Goal: Communication & Community: Participate in discussion

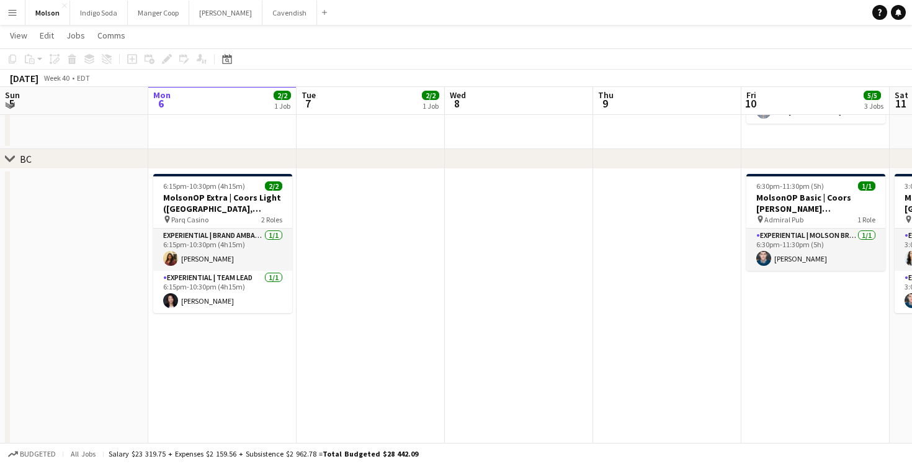
scroll to position [752, 0]
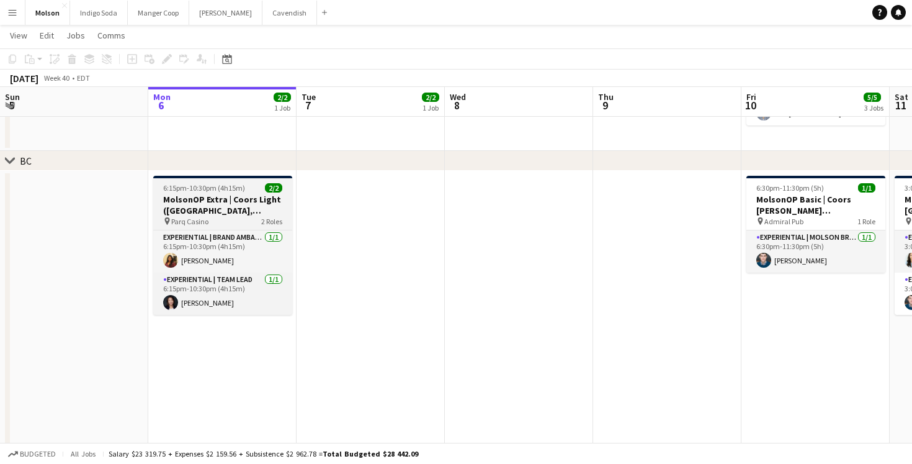
click at [226, 197] on h3 "MolsonOP Extra | Coors Light ([GEOGRAPHIC_DATA], [GEOGRAPHIC_DATA])" at bounding box center [222, 205] width 139 height 22
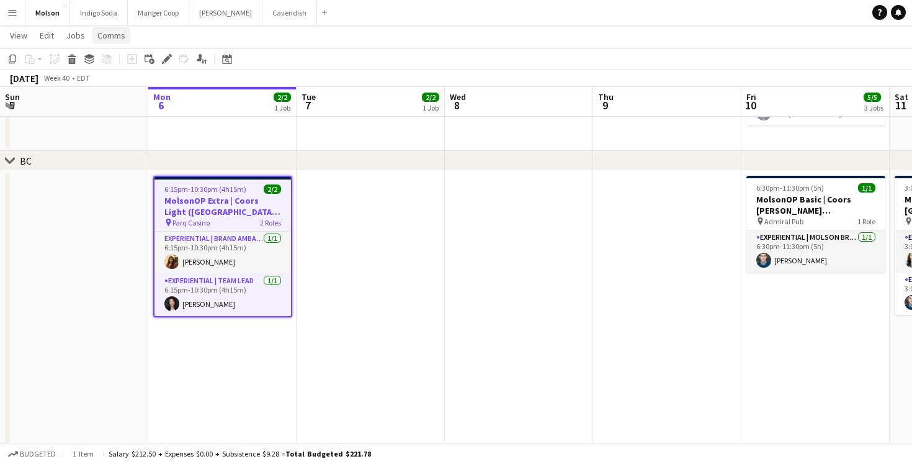
click at [109, 34] on span "Comms" at bounding box center [111, 35] width 28 height 11
click at [142, 88] on span "Create chat" at bounding box center [123, 88] width 43 height 11
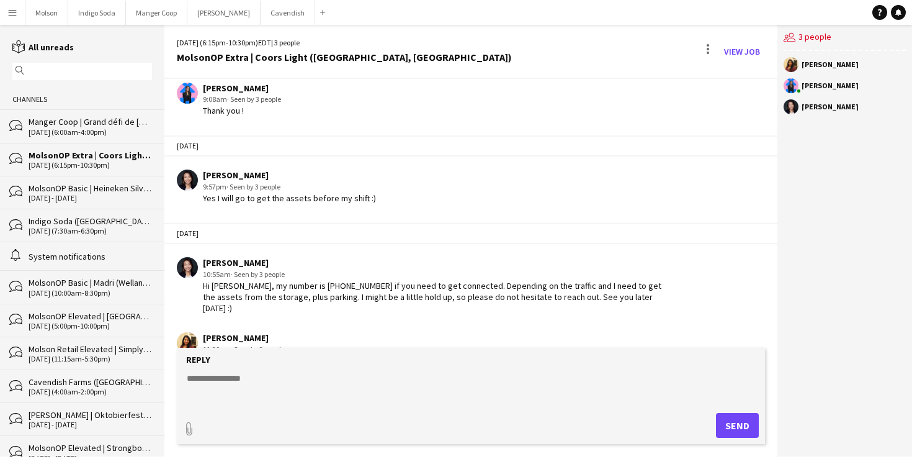
scroll to position [437, 0]
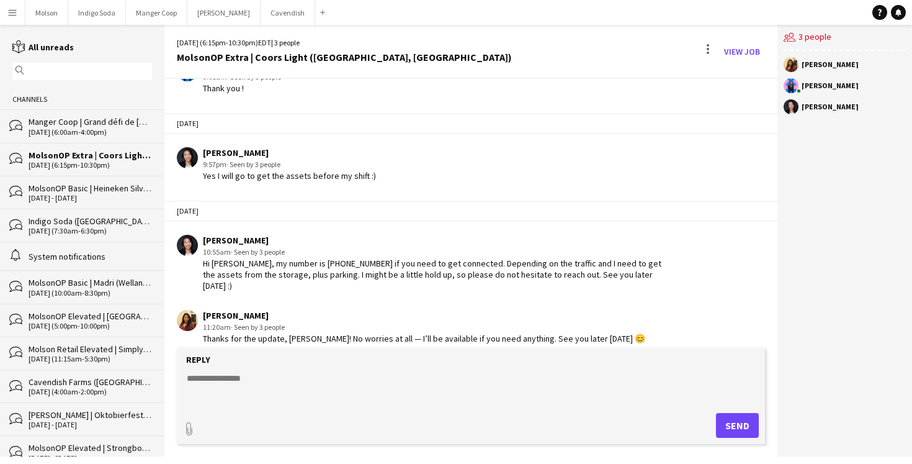
click at [233, 398] on textarea at bounding box center [474, 388] width 576 height 32
type textarea "**********"
click at [742, 423] on button "Send" at bounding box center [737, 425] width 43 height 25
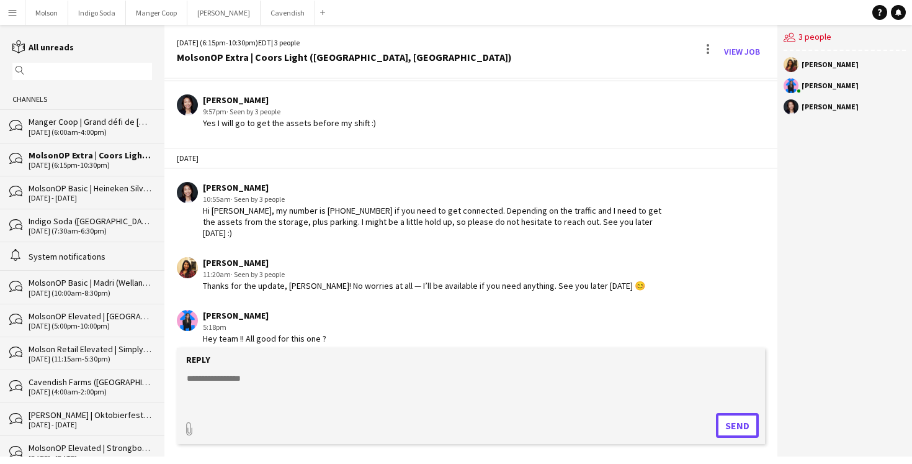
scroll to position [542, 0]
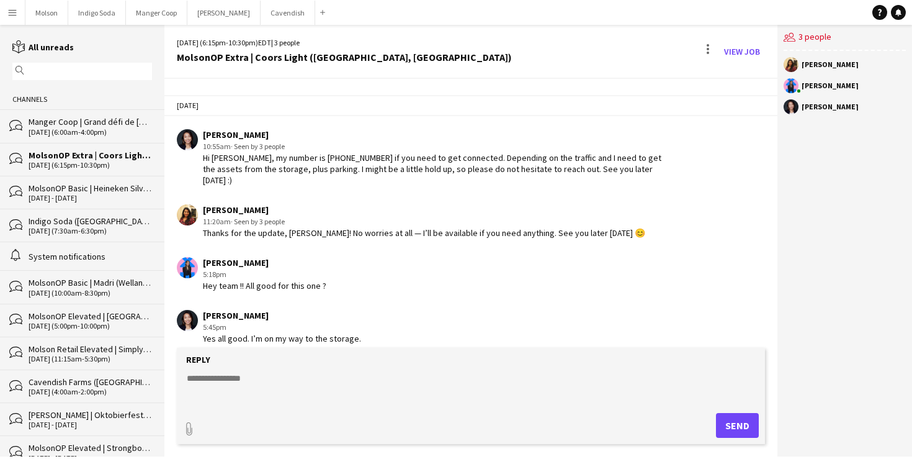
click at [295, 384] on textarea at bounding box center [474, 388] width 576 height 32
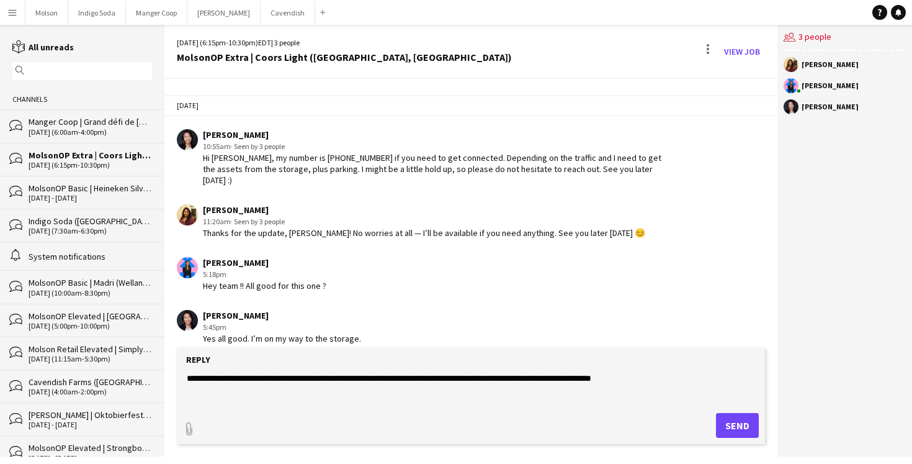
drag, startPoint x: 689, startPoint y: 384, endPoint x: 137, endPoint y: 374, distance: 551.8
click at [137, 374] on div "reading All unreads magnifier Channels bubbles Manger Coop | Grand défi de [GEO…" at bounding box center [456, 240] width 912 height 431
paste textarea "**"
type textarea "**********"
click at [734, 424] on button "Send" at bounding box center [737, 425] width 43 height 25
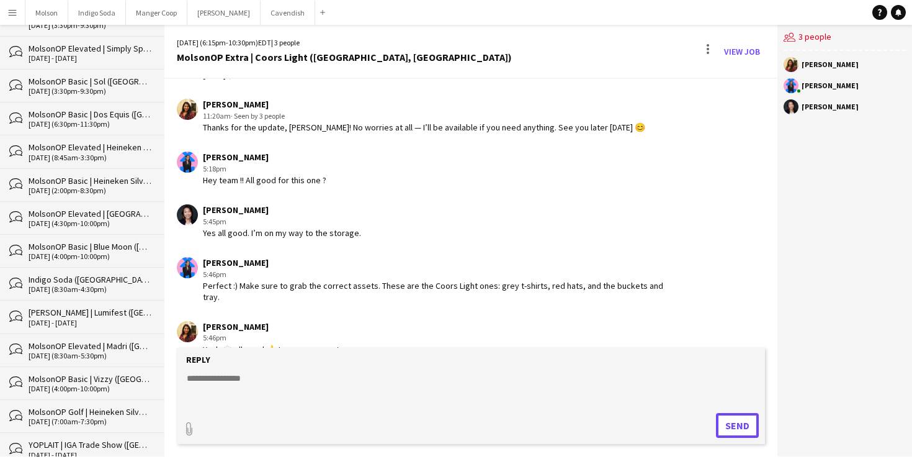
scroll to position [0, 0]
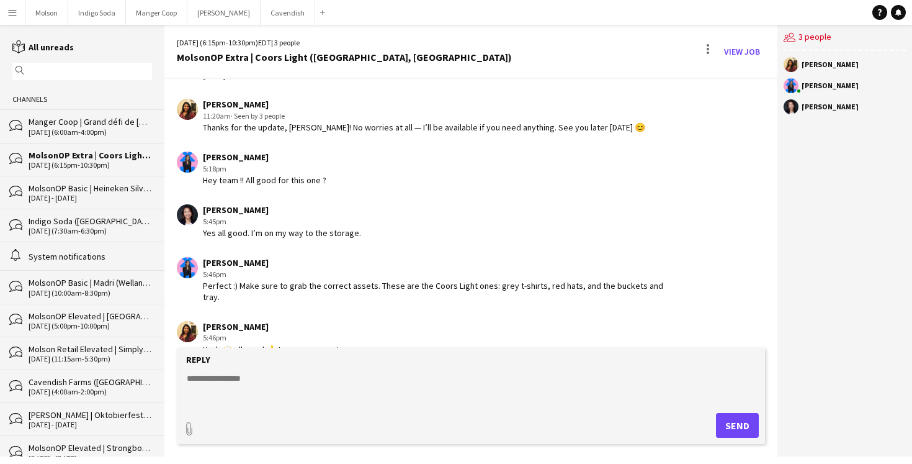
click at [263, 251] on app-chat-message "[PERSON_NAME] 5:46pm Perfect :) Make sure to grab the correct assets. These are…" at bounding box center [470, 280] width 613 height 58
